Goal: Information Seeking & Learning: Learn about a topic

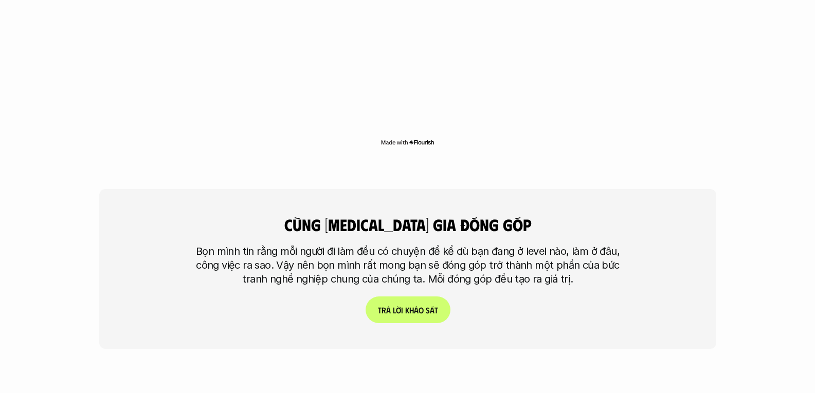
scroll to position [2415, 0]
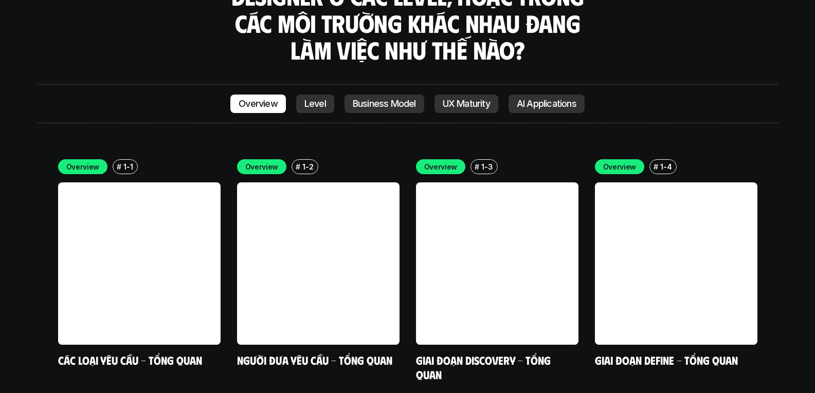
click at [305, 99] on p "Level" at bounding box center [315, 104] width 22 height 10
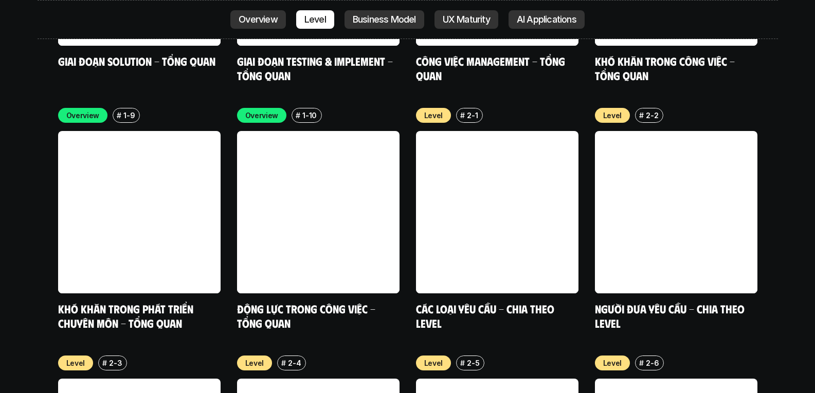
click at [368, 25] on link "Business Model" at bounding box center [384, 19] width 80 height 19
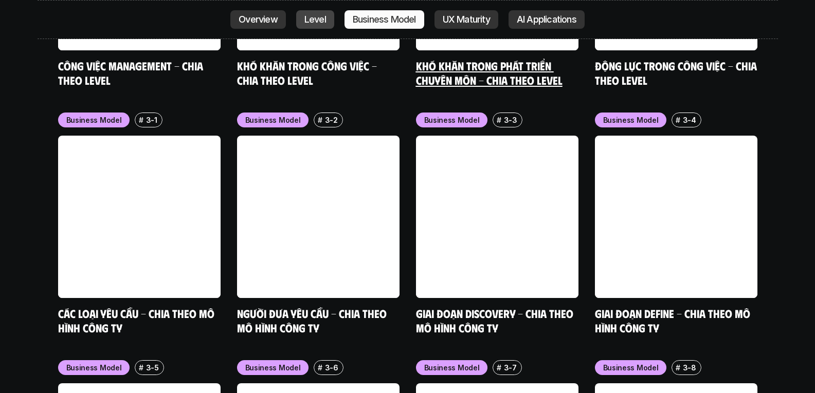
click at [457, 20] on p "UX Maturity" at bounding box center [465, 19] width 47 height 10
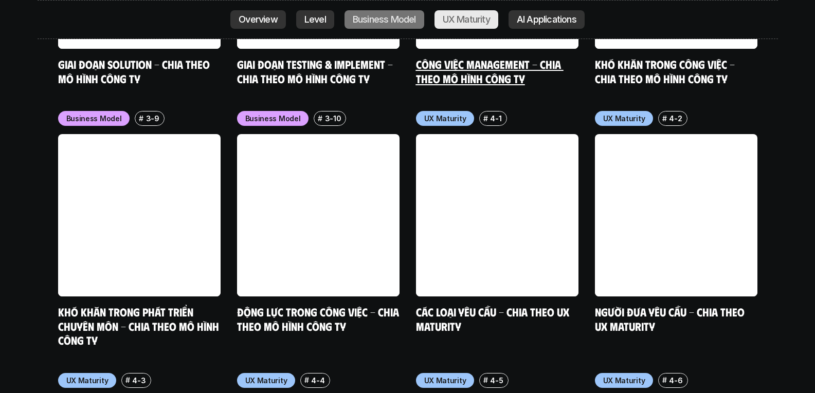
click at [527, 19] on p "AI Applications" at bounding box center [546, 19] width 60 height 10
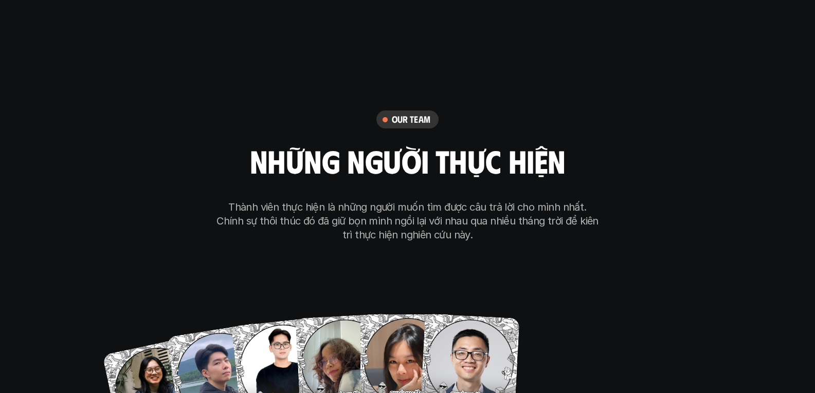
scroll to position [5846, 0]
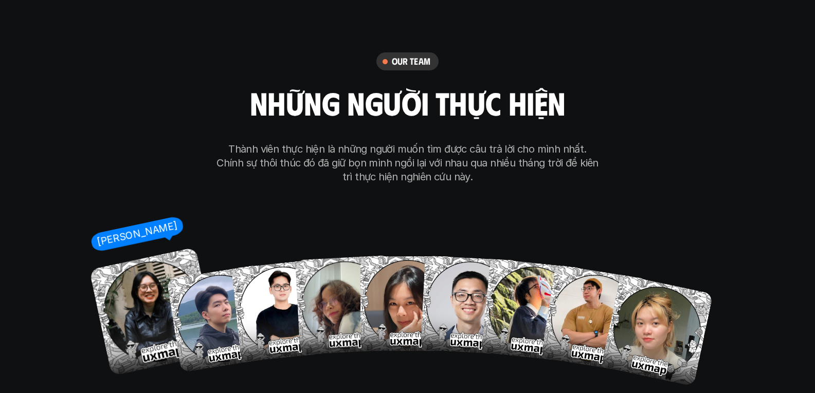
click at [146, 286] on img at bounding box center [153, 312] width 129 height 129
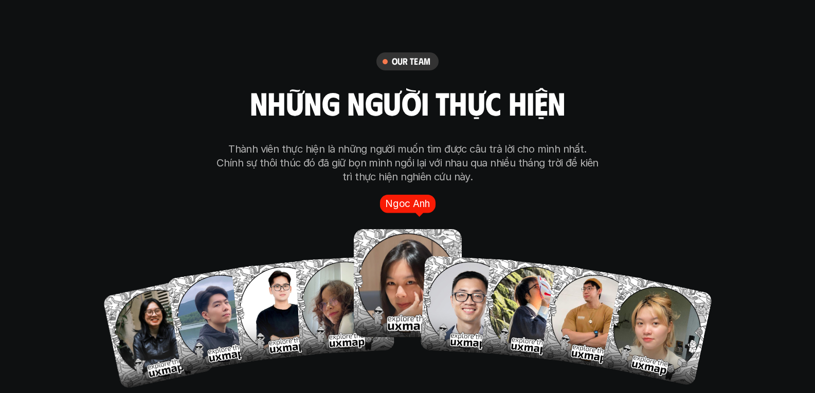
click at [396, 245] on img at bounding box center [408, 284] width 108 height 108
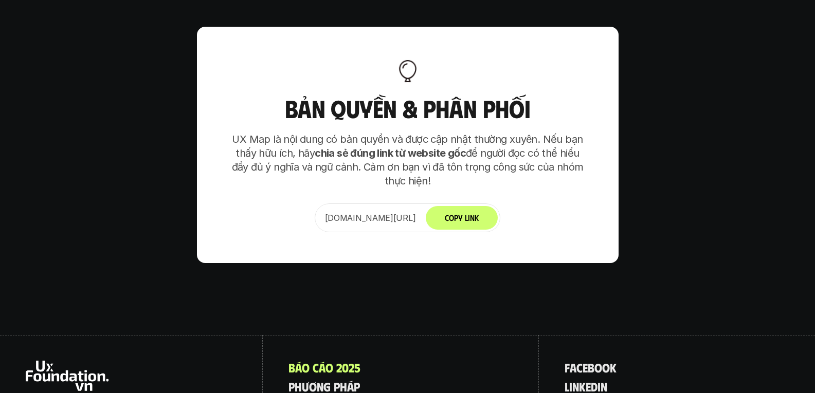
scroll to position [6453, 0]
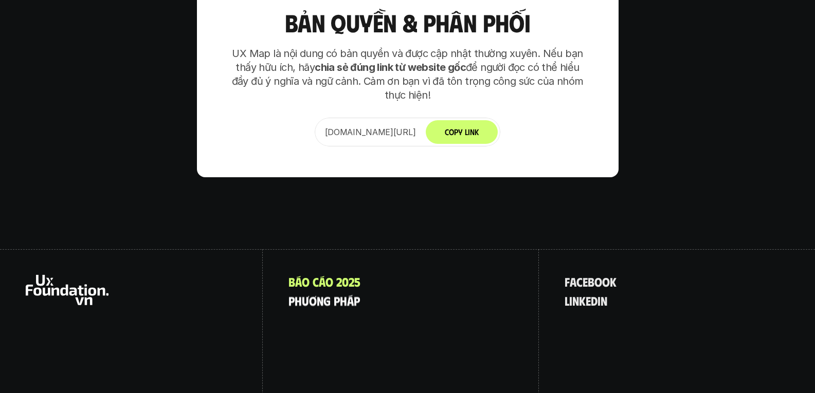
click at [330, 294] on p "p h ư ơ n g p h á p" at bounding box center [323, 300] width 71 height 13
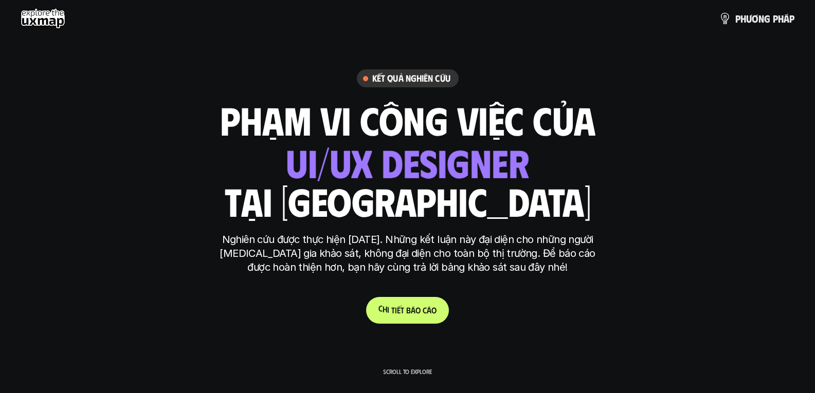
click at [398, 309] on p "C h i t i ế t b á o c á o" at bounding box center [407, 310] width 58 height 10
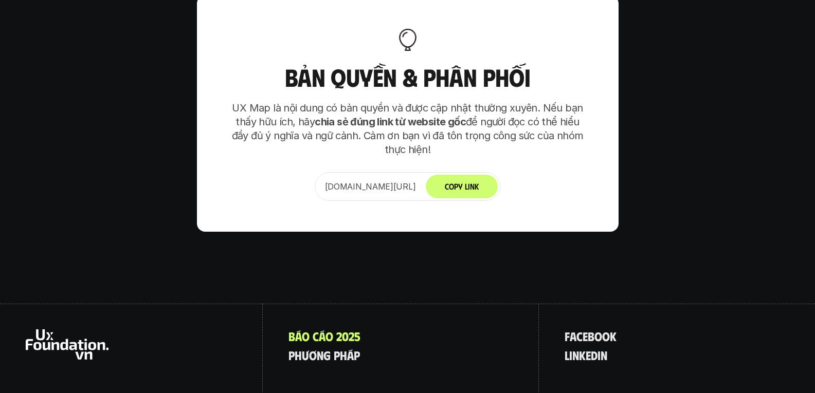
scroll to position [6453, 0]
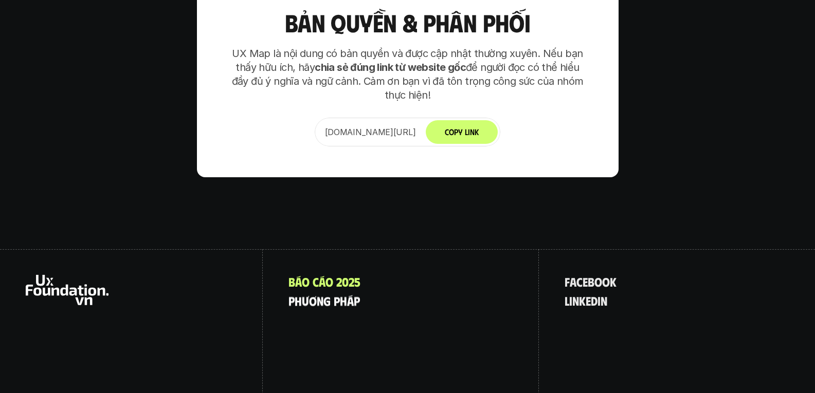
click at [311, 294] on p "p h ư ơ n g p h á p" at bounding box center [323, 300] width 71 height 13
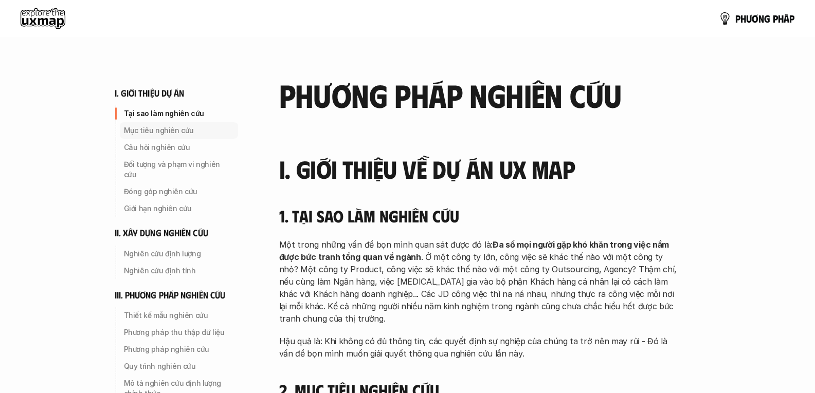
click at [137, 126] on p "Mục tiêu nghiên cứu" at bounding box center [179, 130] width 110 height 10
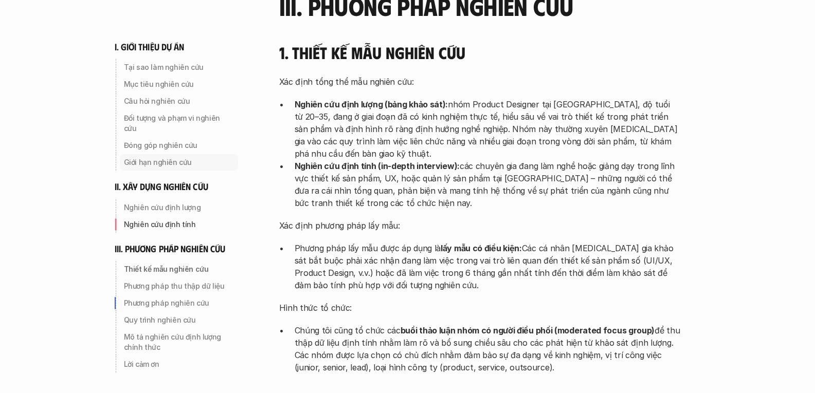
scroll to position [2584, 0]
